Goal: Task Accomplishment & Management: Manage account settings

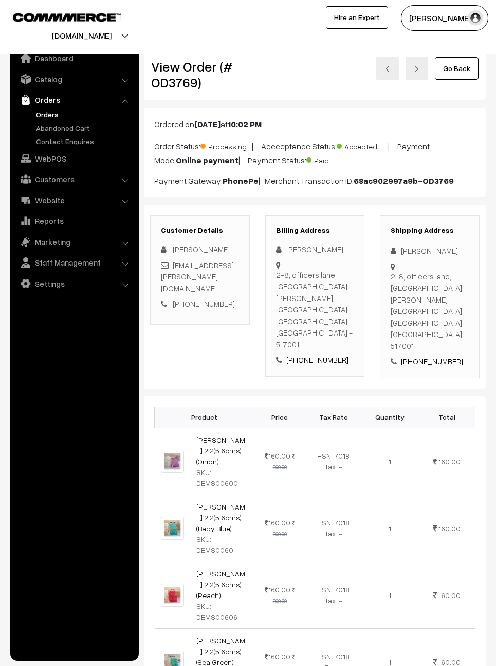
click at [58, 77] on link "Catalog" at bounding box center [74, 79] width 122 height 19
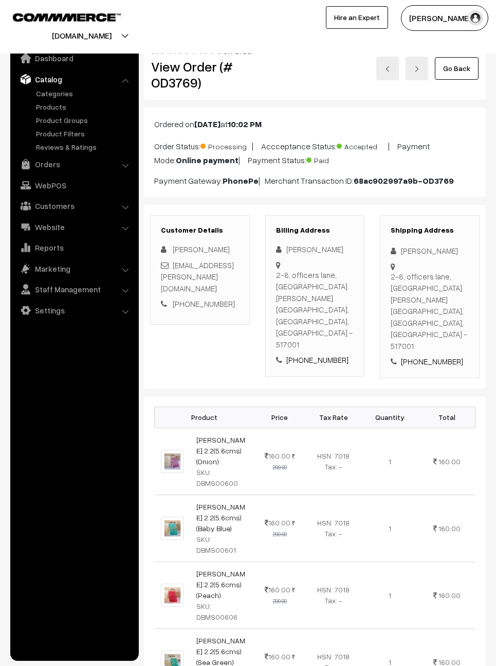
click at [54, 160] on link "Orders" at bounding box center [74, 164] width 122 height 19
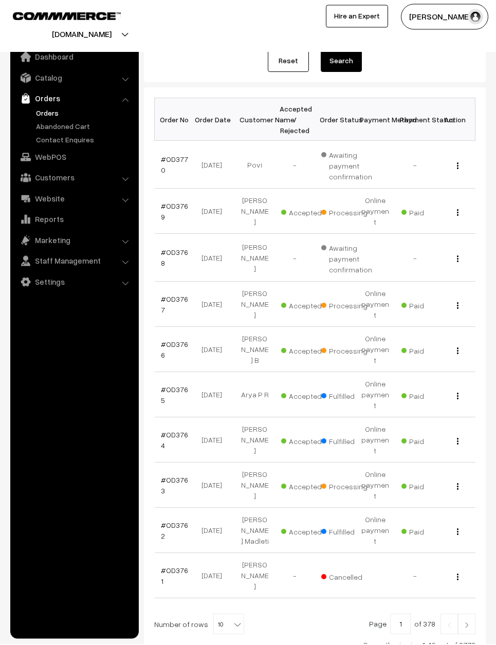
scroll to position [114, 0]
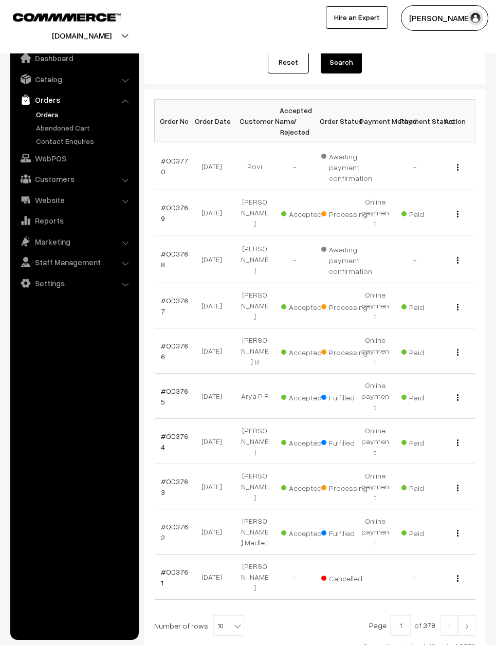
click at [459, 303] on button "button" at bounding box center [458, 307] width 3 height 8
click at [438, 311] on link "View" at bounding box center [412, 321] width 87 height 23
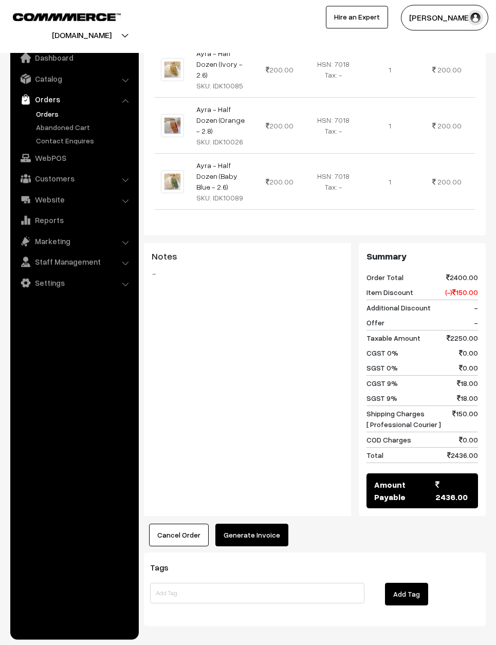
scroll to position [833, 0]
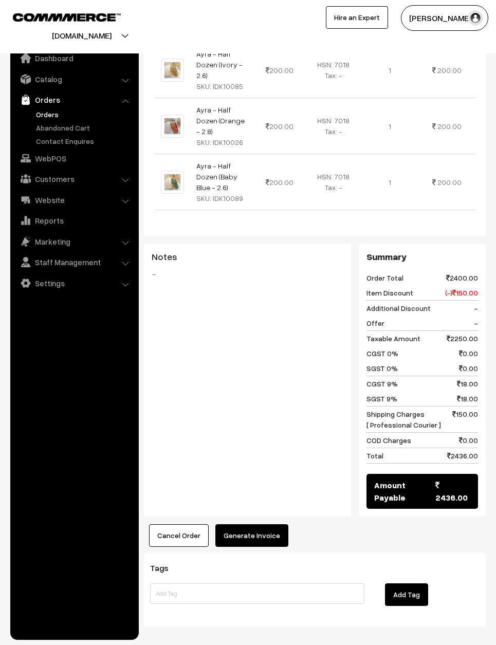
click at [259, 525] on button "Generate Invoice" at bounding box center [252, 536] width 73 height 23
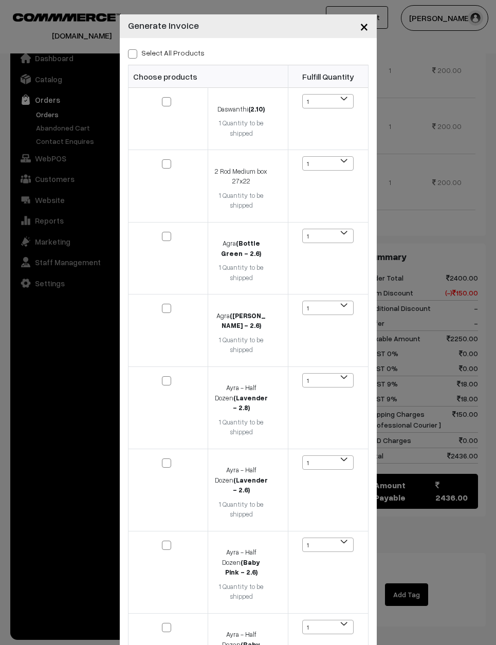
click at [133, 49] on span at bounding box center [132, 53] width 9 height 9
click at [133, 49] on input "Select All Products" at bounding box center [131, 52] width 7 height 7
checkbox input "true"
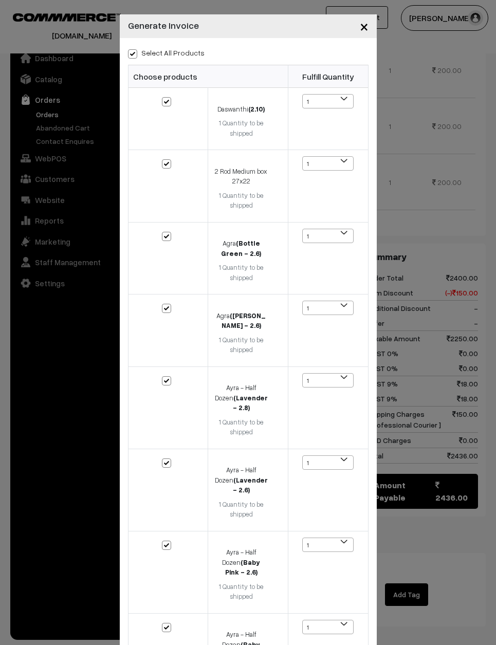
checkbox input "true"
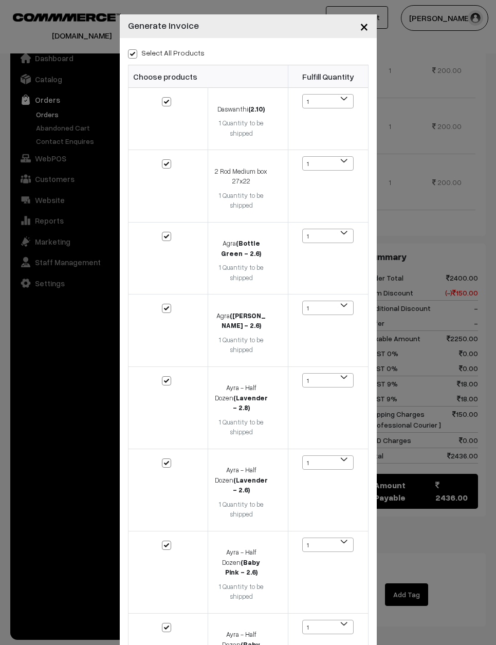
checkbox input "true"
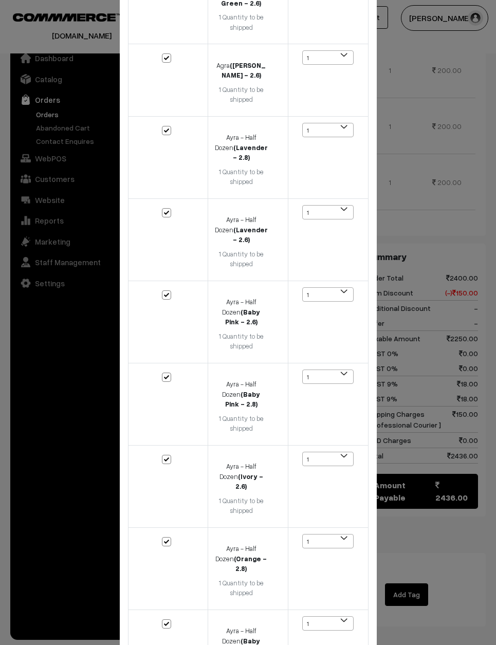
scroll to position [250, 0]
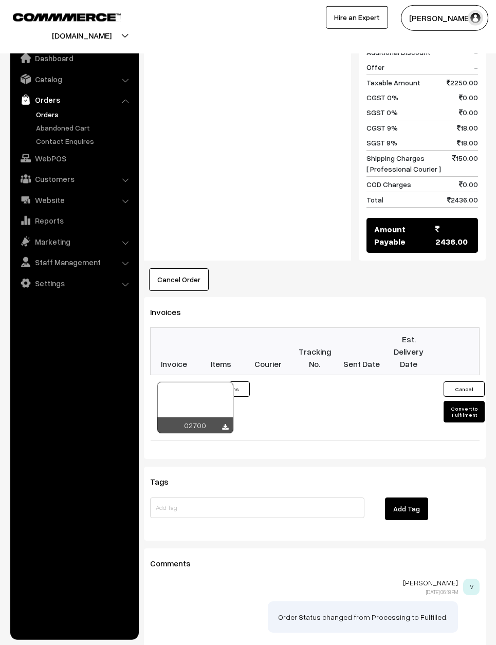
click at [305, 404] on td at bounding box center [315, 407] width 47 height 65
click at [309, 398] on td at bounding box center [315, 407] width 47 height 65
click at [221, 382] on div at bounding box center [195, 407] width 76 height 51
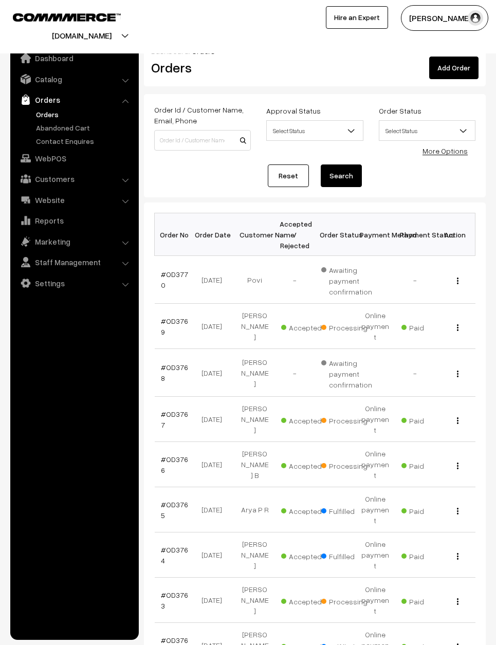
scroll to position [154, 0]
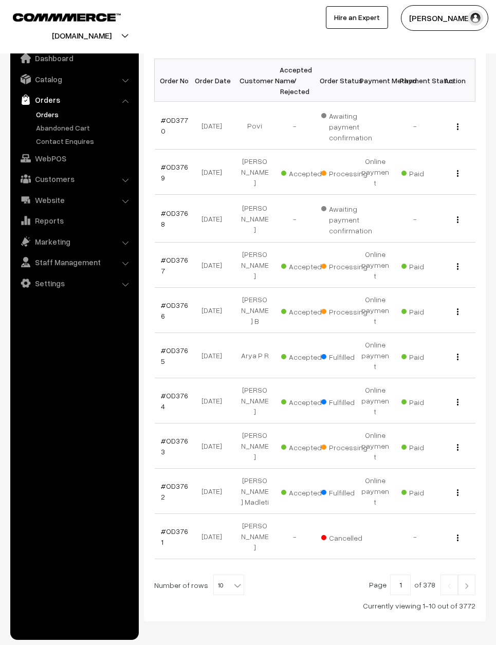
click at [184, 304] on link "#OD3766" at bounding box center [174, 311] width 27 height 20
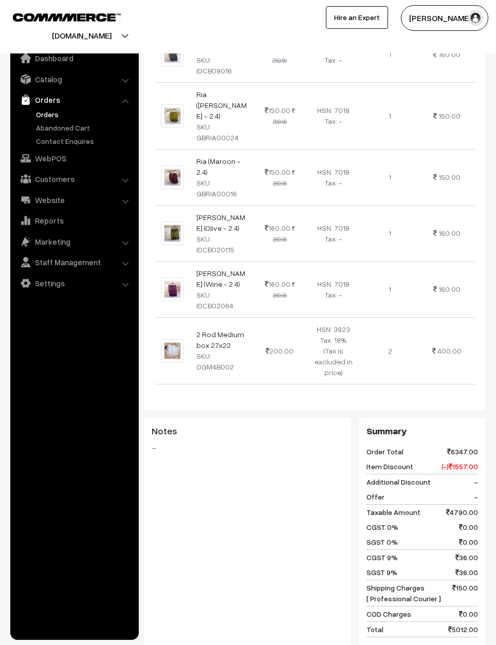
scroll to position [1408, 0]
